Goal: Transaction & Acquisition: Subscribe to service/newsletter

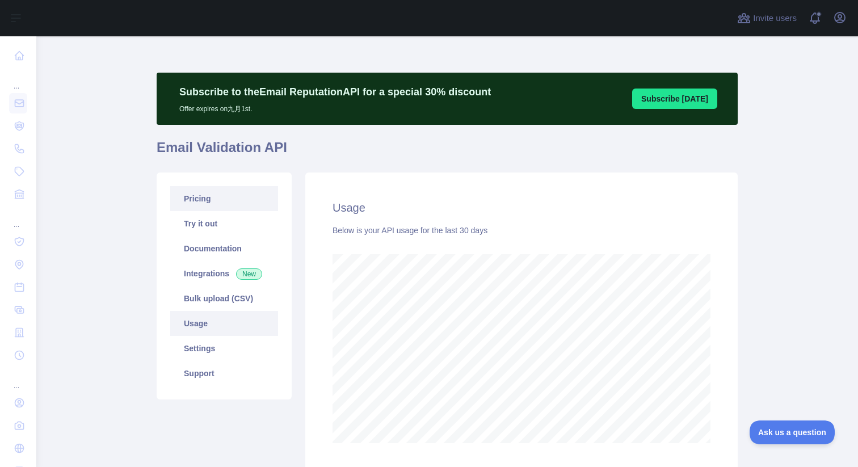
click at [201, 195] on link "Pricing" at bounding box center [224, 198] width 108 height 25
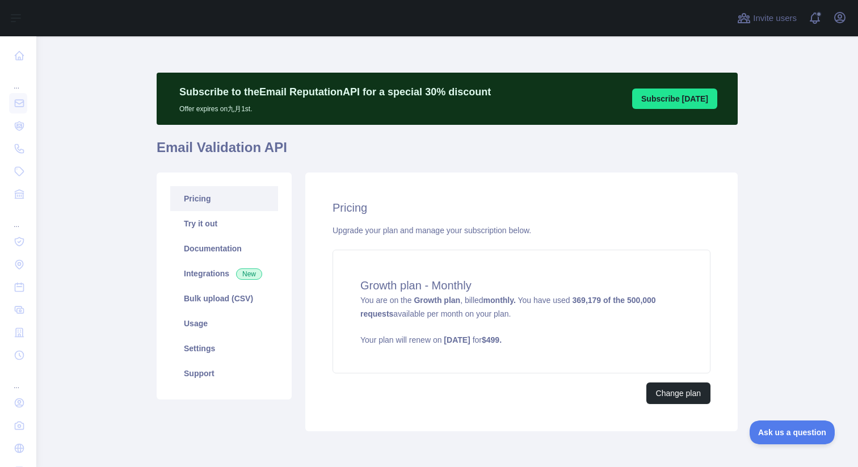
click at [757, 222] on main "Subscribe to the Email Reputation API for a special 30 % discount Offer expires…" at bounding box center [446, 251] width 821 height 430
click at [118, 175] on main "Subscribe to the Email Reputation API for a special 30 % discount Offer expires…" at bounding box center [446, 251] width 821 height 430
